Goal: Transaction & Acquisition: Purchase product/service

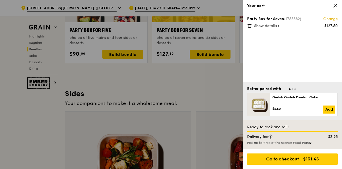
click at [334, 5] on icon at bounding box center [335, 5] width 3 height 3
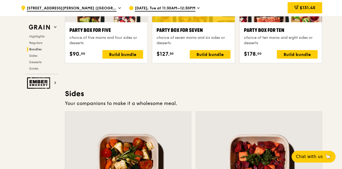
click at [187, 83] on div "Highlights Weekly rotating dishes inspired by flavours from around the world. W…" at bounding box center [193, 99] width 257 height 2104
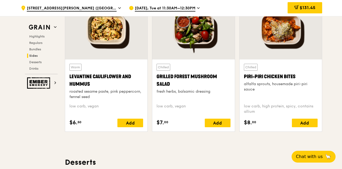
scroll to position [1393, 0]
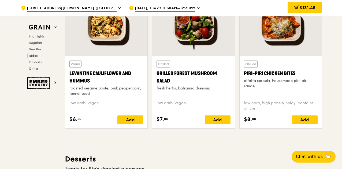
click at [256, 71] on div "Piri-piri Chicken Bites" at bounding box center [281, 74] width 74 height 8
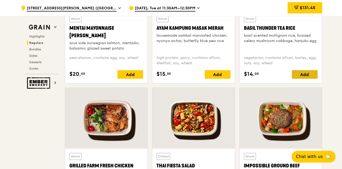
scroll to position [482, 0]
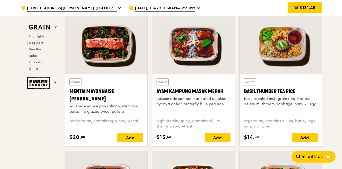
click at [281, 91] on div "Basil Thunder Tea Rice" at bounding box center [281, 92] width 74 height 8
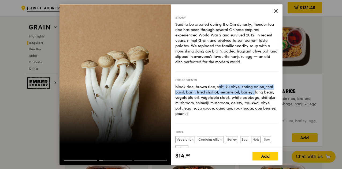
drag, startPoint x: 192, startPoint y: 88, endPoint x: 231, endPoint y: 95, distance: 39.2
click at [231, 95] on div "black rice, brown rice, salt, ku chye, spring onion, thai basil, basil, fried s…" at bounding box center [226, 100] width 103 height 32
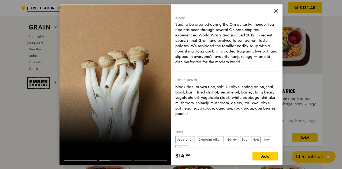
click at [206, 117] on div "Ingredients black rice, brown rice, salt, ku chye, spring onion, thai basil, ba…" at bounding box center [226, 98] width 103 height 52
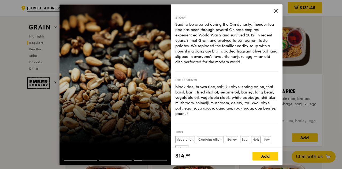
click at [230, 67] on div "Story Said to be created during the Qin dynasty, thunder tea rice has been thro…" at bounding box center [226, 44] width 103 height 56
click at [124, 130] on div at bounding box center [114, 84] width 111 height 161
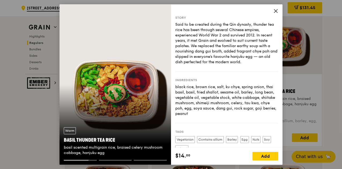
click at [274, 10] on icon at bounding box center [275, 11] width 5 height 5
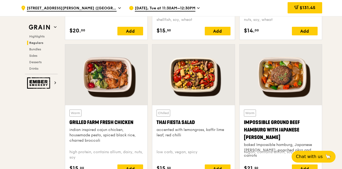
scroll to position [590, 0]
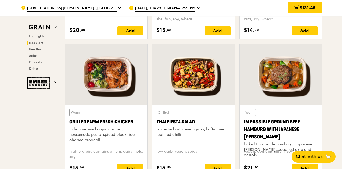
click at [121, 119] on div "Grilled Farm Fresh Chicken" at bounding box center [106, 122] width 74 height 8
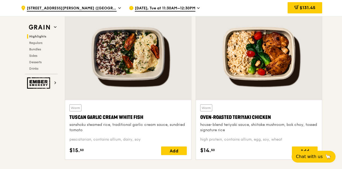
scroll to position [188, 0]
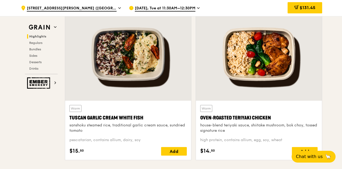
click at [128, 111] on div "Warm Tuscan Garlic Cream White Fish sanshoku steamed rice, traditional garlic c…" at bounding box center [127, 119] width 117 height 28
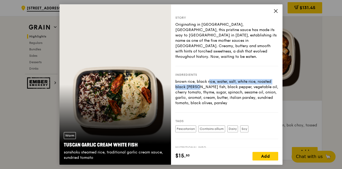
drag, startPoint x: 183, startPoint y: 76, endPoint x: 266, endPoint y: 73, distance: 82.3
click at [266, 73] on div "Ingredients brown rice, black rice, water, salt, white rice, roasted black [PER…" at bounding box center [226, 89] width 103 height 46
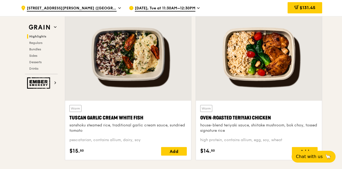
click at [260, 117] on div "Oven‑Roasted Teriyaki Chicken" at bounding box center [258, 118] width 117 height 8
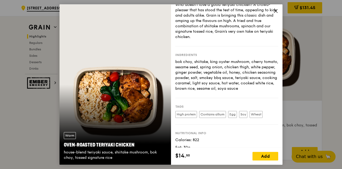
scroll to position [0, 0]
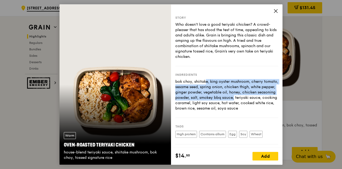
drag, startPoint x: 181, startPoint y: 82, endPoint x: 239, endPoint y: 96, distance: 59.7
click at [239, 96] on div "bok choy, shiitake, king oyster mushroom, cherry tomato, sesame seed, spring on…" at bounding box center [226, 95] width 103 height 32
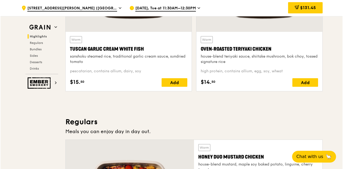
scroll to position [268, 0]
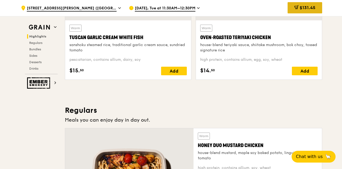
click at [312, 10] on span "$131.45" at bounding box center [308, 7] width 16 height 5
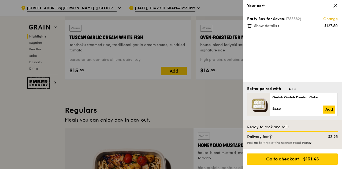
click at [270, 27] on span "Show details" at bounding box center [265, 26] width 23 height 5
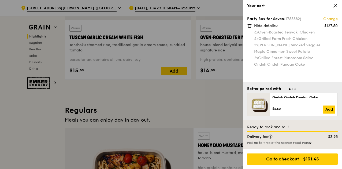
click at [325, 18] on link "Change" at bounding box center [330, 18] width 14 height 5
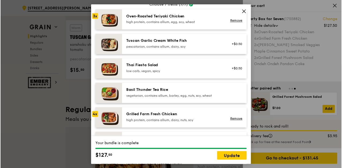
scroll to position [46, 0]
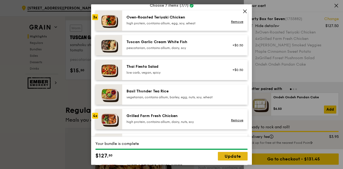
click at [242, 157] on link "Update" at bounding box center [233, 156] width 30 height 9
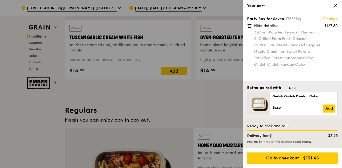
click at [193, 90] on div at bounding box center [171, 84] width 342 height 168
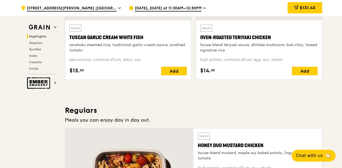
click at [69, 10] on span "[STREET_ADDRESS][PERSON_NAME] ([GEOGRAPHIC_DATA])" at bounding box center [72, 9] width 90 height 6
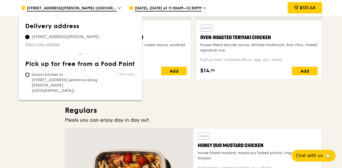
click at [45, 42] on link "Add a new address" at bounding box center [80, 44] width 110 height 5
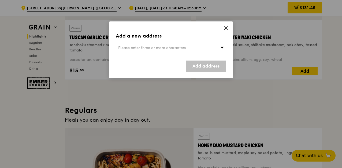
click at [136, 48] on span "Please enter three or more characters" at bounding box center [152, 48] width 68 height 5
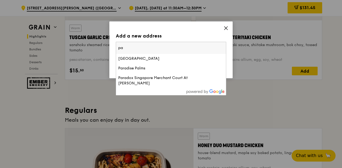
type input "p"
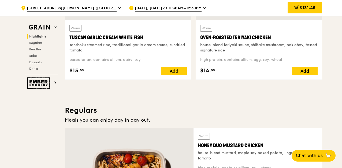
click at [77, 4] on div ".cls-1 { fill: none; stroke: #fff; stroke-linecap: round; stroke-linejoin: roun…" at bounding box center [70, 8] width 99 height 16
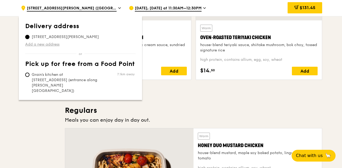
click at [42, 44] on link "Add a new address" at bounding box center [80, 44] width 110 height 5
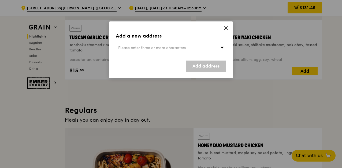
click at [208, 47] on div "Please enter three or more characters" at bounding box center [171, 48] width 110 height 12
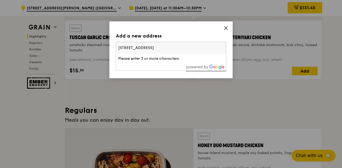
scroll to position [0, 23]
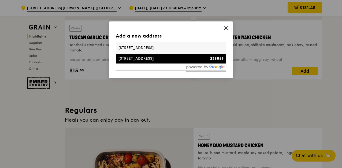
type input "[STREET_ADDRESS]"
click at [148, 58] on div "[STREET_ADDRESS]" at bounding box center [157, 58] width 79 height 5
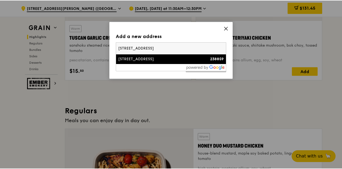
scroll to position [0, 0]
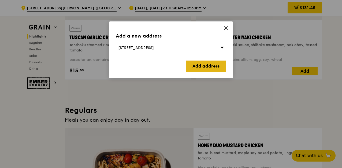
click at [198, 63] on link "Add address" at bounding box center [206, 66] width 40 height 11
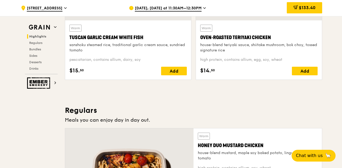
click at [171, 9] on span "[DATE], [DATE] at 11:30AM–12:30PM" at bounding box center [168, 9] width 67 height 6
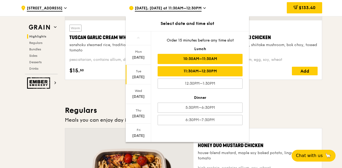
click at [190, 58] on div "10:30AM–11:30AM" at bounding box center [200, 59] width 85 height 10
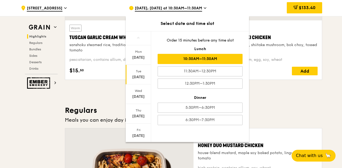
click at [286, 114] on h3 "Regulars" at bounding box center [193, 111] width 257 height 10
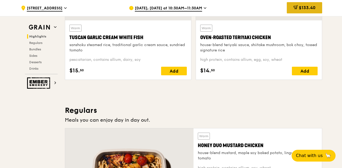
click at [308, 6] on span "$133.40" at bounding box center [307, 7] width 17 height 5
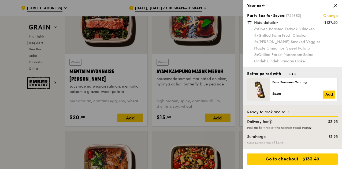
scroll to position [509, 0]
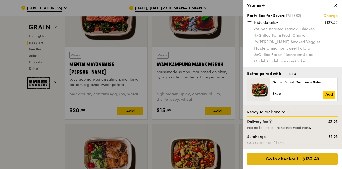
click at [285, 159] on div "Go to checkout - $133.40" at bounding box center [292, 159] width 91 height 11
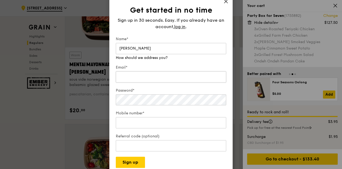
type input "[PERSON_NAME]"
click at [124, 74] on input "Email*" at bounding box center [171, 76] width 110 height 11
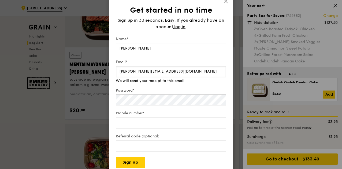
type input "[PERSON_NAME][EMAIL_ADDRESS][DOMAIN_NAME]"
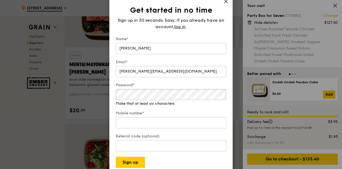
click at [127, 102] on div "Password* Make that at least six characters" at bounding box center [171, 95] width 110 height 24
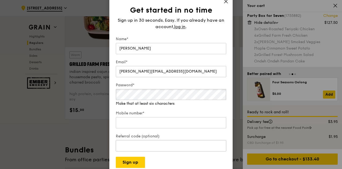
scroll to position [697, 0]
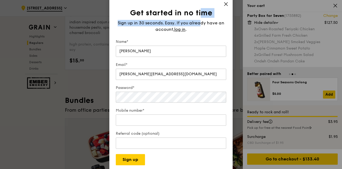
drag, startPoint x: 200, startPoint y: 8, endPoint x: 202, endPoint y: 19, distance: 10.8
click at [202, 19] on div "Get started in no time Sign up in 30 seconds. Easy. If you already have an acco…" at bounding box center [171, 86] width 110 height 157
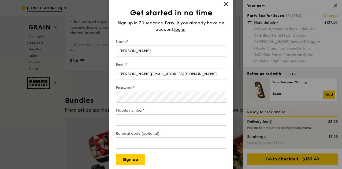
click at [207, 34] on div "Get started in no time Sign up in 30 seconds. Easy. If you already have an acco…" at bounding box center [171, 86] width 110 height 157
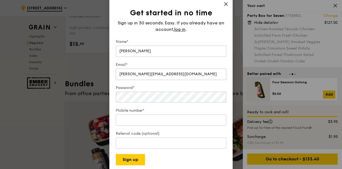
scroll to position [750, 0]
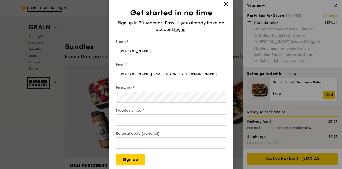
click at [229, 5] on div "Get started in no time Sign up in 30 seconds. Easy. If you already have an acco…" at bounding box center [170, 84] width 123 height 174
click at [227, 5] on icon at bounding box center [225, 4] width 5 height 5
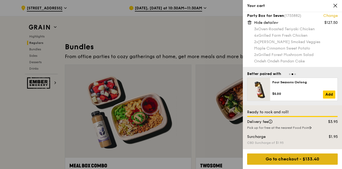
click at [277, 159] on div "Go to checkout - $133.40" at bounding box center [292, 159] width 91 height 11
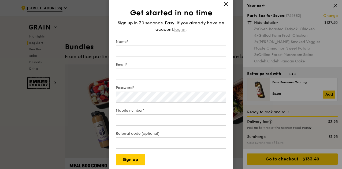
click at [179, 28] on span "log in" at bounding box center [179, 29] width 11 height 6
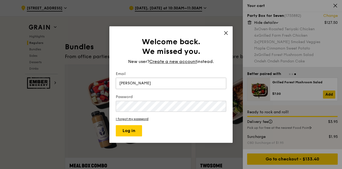
type input "[PERSON_NAME][EMAIL_ADDRESS][DOMAIN_NAME]"
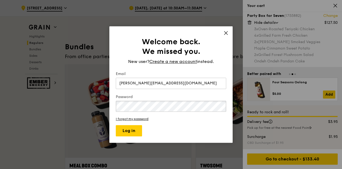
click at [116, 125] on button "Log in" at bounding box center [129, 130] width 26 height 11
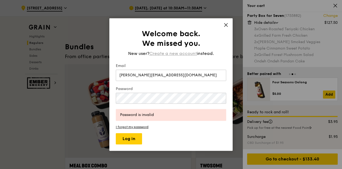
click at [176, 53] on span "Create a new account" at bounding box center [173, 53] width 48 height 6
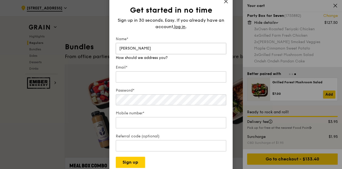
type input "[PERSON_NAME]"
type input "s"
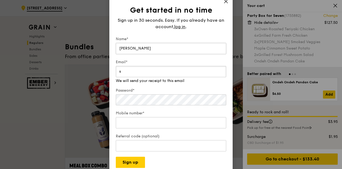
click at [116, 157] on button "Sign up" at bounding box center [130, 162] width 29 height 11
type input "[PERSON_NAME][EMAIL_ADDRESS][DOMAIN_NAME]"
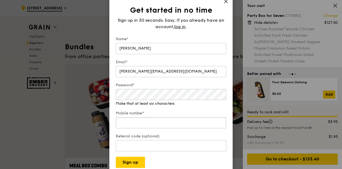
click at [137, 120] on input "Mobile number*" at bounding box center [171, 122] width 110 height 11
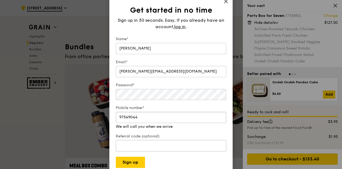
type input "97549044"
click at [136, 146] on input "Referral code (optional)" at bounding box center [171, 145] width 110 height 11
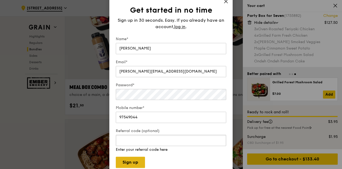
scroll to position [831, 0]
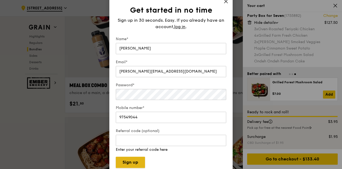
click at [121, 163] on button "Sign up" at bounding box center [130, 162] width 29 height 11
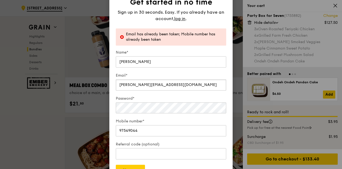
click at [181, 86] on input "[PERSON_NAME][EMAIL_ADDRESS][DOMAIN_NAME]" at bounding box center [171, 84] width 110 height 11
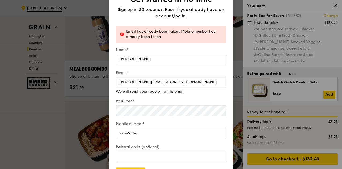
scroll to position [857, 0]
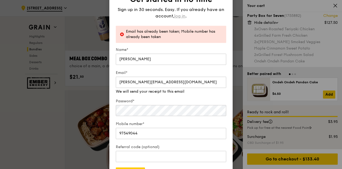
click at [181, 17] on span "log in" at bounding box center [179, 16] width 11 height 6
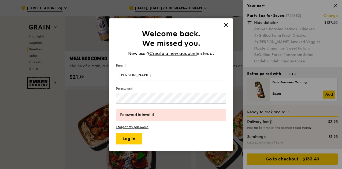
type input "[PERSON_NAME][EMAIL_ADDRESS][DOMAIN_NAME]"
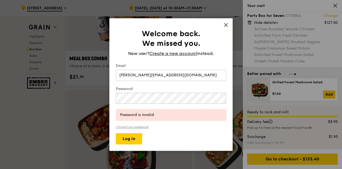
click at [143, 128] on link "I forgot my password" at bounding box center [171, 127] width 110 height 4
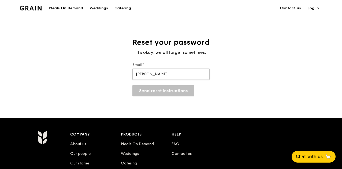
type input "[PERSON_NAME][EMAIL_ADDRESS][DOMAIN_NAME]"
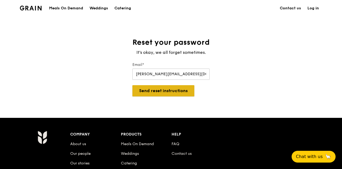
click at [159, 90] on button "Send reset instructions" at bounding box center [163, 90] width 62 height 11
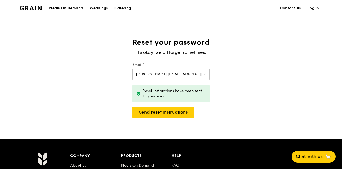
click at [312, 9] on link "Log in" at bounding box center [313, 8] width 18 height 16
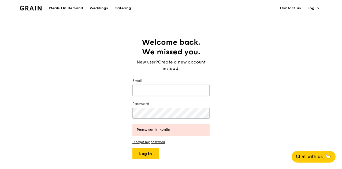
click at [147, 95] on input "Email" at bounding box center [170, 90] width 77 height 11
type input "[PERSON_NAME][EMAIL_ADDRESS][DOMAIN_NAME]"
click at [132, 148] on button "Log in" at bounding box center [145, 153] width 26 height 11
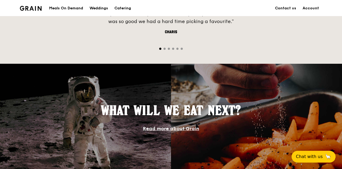
scroll to position [509, 0]
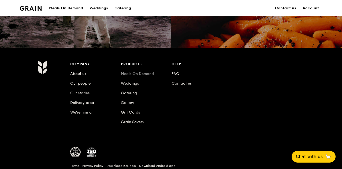
click at [133, 72] on link "Meals On Demand" at bounding box center [137, 74] width 33 height 5
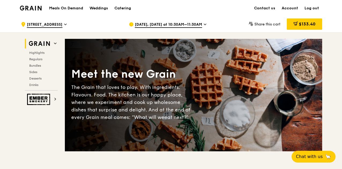
click at [156, 25] on span "[DATE], [DATE] at 10:30AM–11:30AM" at bounding box center [168, 25] width 67 height 6
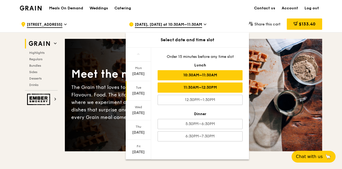
click at [228, 89] on div "11:30AM–12:30PM" at bounding box center [200, 88] width 85 height 10
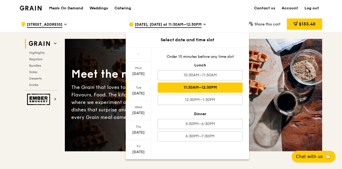
click at [137, 88] on div "Tue" at bounding box center [138, 87] width 24 height 4
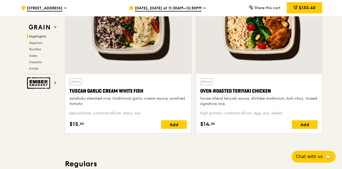
scroll to position [188, 0]
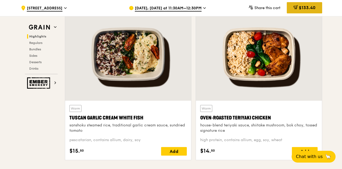
click at [302, 8] on span "$133.40" at bounding box center [307, 7] width 17 height 5
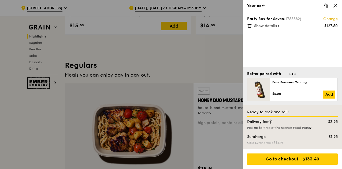
scroll to position [322, 0]
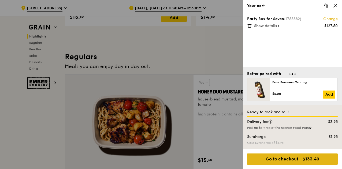
click at [272, 162] on div "Go to checkout - $133.40" at bounding box center [292, 159] width 91 height 11
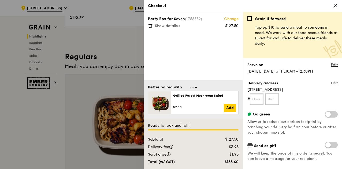
click at [253, 99] on input "text" at bounding box center [257, 99] width 14 height 11
type input "15"
click at [275, 98] on input "text" at bounding box center [272, 99] width 14 height 11
type input "04"
click at [304, 92] on div "Delivery address Edit 290 Orchard Road # 15 - 04" at bounding box center [292, 93] width 90 height 24
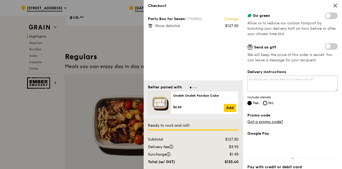
scroll to position [107, 0]
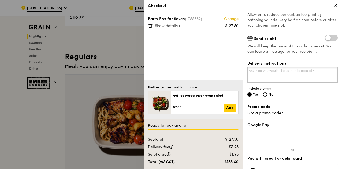
click at [258, 74] on textarea "Delivery instructions" at bounding box center [292, 75] width 90 height 16
type textarea "p"
type textarea "C"
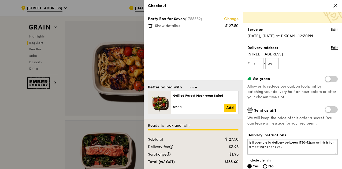
scroll to position [0, 0]
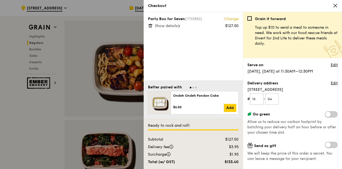
type textarea "Is it possible to delivery between 1130-12pm as this is for a meeting? Thank yo…"
click at [171, 26] on span "Show details" at bounding box center [166, 26] width 23 height 5
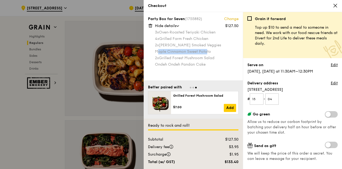
drag, startPoint x: 157, startPoint y: 51, endPoint x: 207, endPoint y: 50, distance: 49.9
click at [207, 50] on div "Maple Cinnamon Sweet Potato" at bounding box center [197, 51] width 84 height 5
click at [210, 57] on div "2x Grilled Forest Mushroom Salad" at bounding box center [197, 57] width 84 height 5
